Goal: Purchase product/service

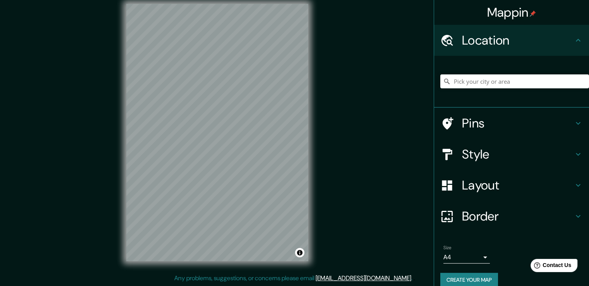
click at [466, 83] on input "Pick your city or area" at bounding box center [514, 81] width 149 height 14
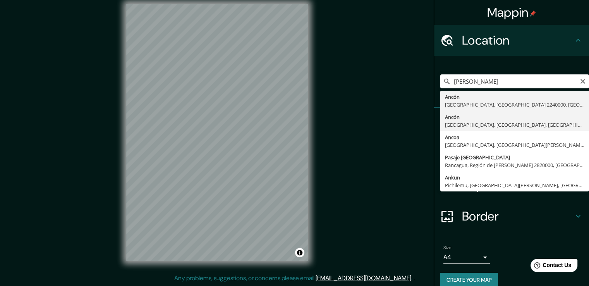
type input "Ancón, [GEOGRAPHIC_DATA], [GEOGRAPHIC_DATA], [GEOGRAPHIC_DATA]"
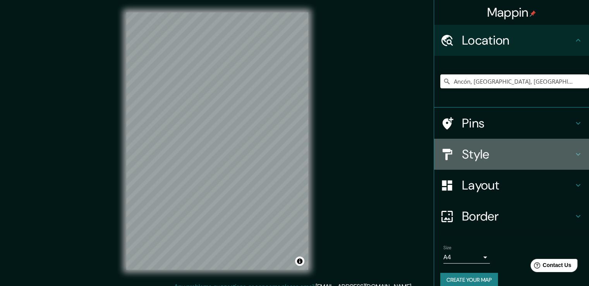
click at [469, 157] on h4 "Style" at bounding box center [517, 153] width 111 height 15
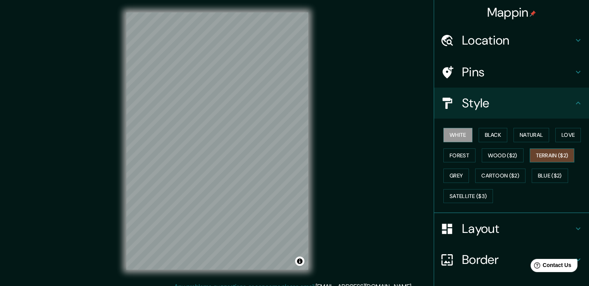
click at [535, 153] on button "Terrain ($2)" at bounding box center [551, 155] width 45 height 14
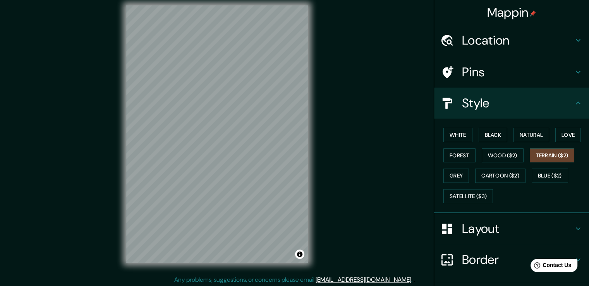
scroll to position [9, 0]
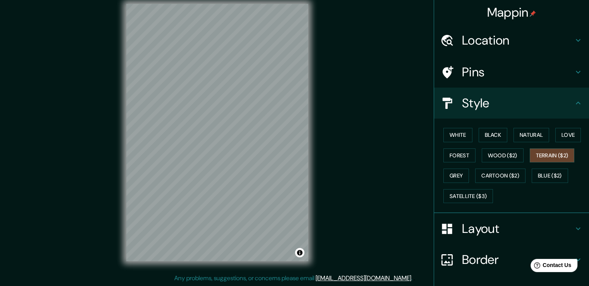
click at [310, 186] on div "© Mapbox © OpenStreetMap Improve this map" at bounding box center [217, 132] width 530 height 257
click at [271, 281] on div "Mappin Location [GEOGRAPHIC_DATA], [GEOGRAPHIC_DATA], [GEOGRAPHIC_DATA], [GEOGR…" at bounding box center [294, 138] width 589 height 294
click at [180, 0] on div "© Mapbox © OpenStreetMap Improve this map" at bounding box center [217, 132] width 555 height 282
click at [453, 135] on button "White" at bounding box center [457, 135] width 29 height 14
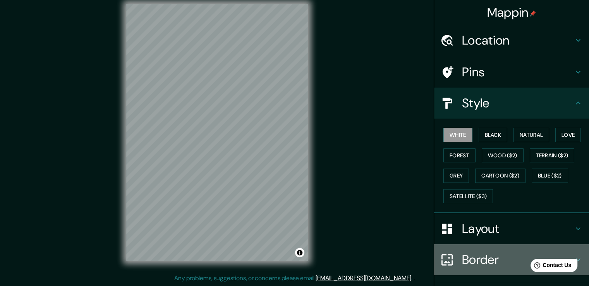
click at [467, 255] on h4 "Border" at bounding box center [517, 259] width 111 height 15
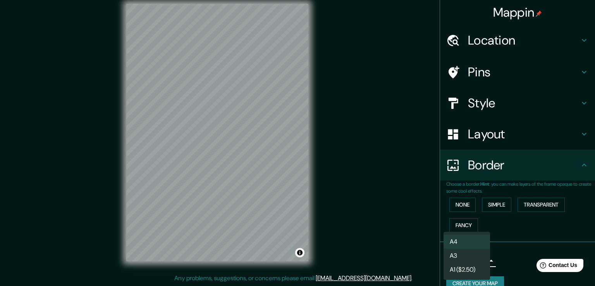
click at [473, 260] on body "Mappin Location [GEOGRAPHIC_DATA], [GEOGRAPHIC_DATA], [GEOGRAPHIC_DATA], [GEOGR…" at bounding box center [297, 134] width 595 height 286
click at [463, 256] on li "A3" at bounding box center [466, 255] width 46 height 14
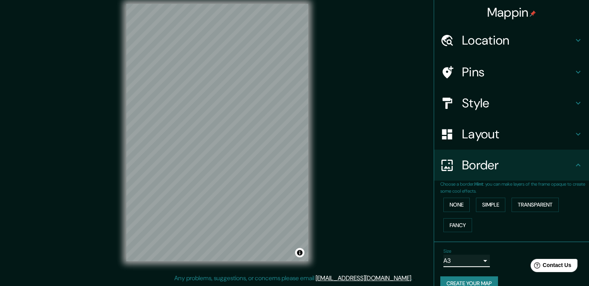
scroll to position [13, 0]
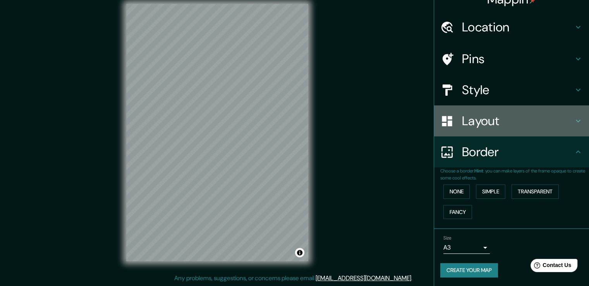
click at [475, 122] on h4 "Layout" at bounding box center [517, 120] width 111 height 15
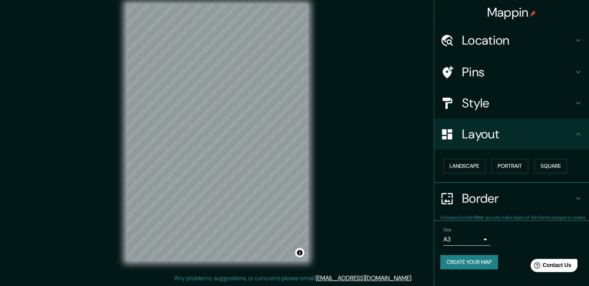
scroll to position [0, 0]
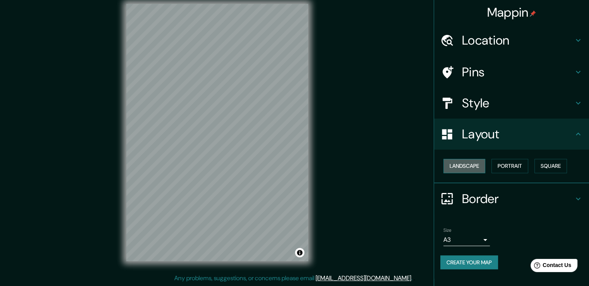
click at [469, 160] on button "Landscape" at bounding box center [464, 166] width 42 height 14
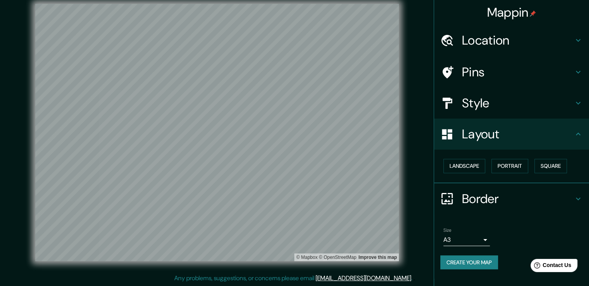
click at [259, 278] on div "Mappin Location [GEOGRAPHIC_DATA], [GEOGRAPHIC_DATA], [GEOGRAPHIC_DATA], [GEOGR…" at bounding box center [294, 138] width 589 height 294
